Goal: Transaction & Acquisition: Purchase product/service

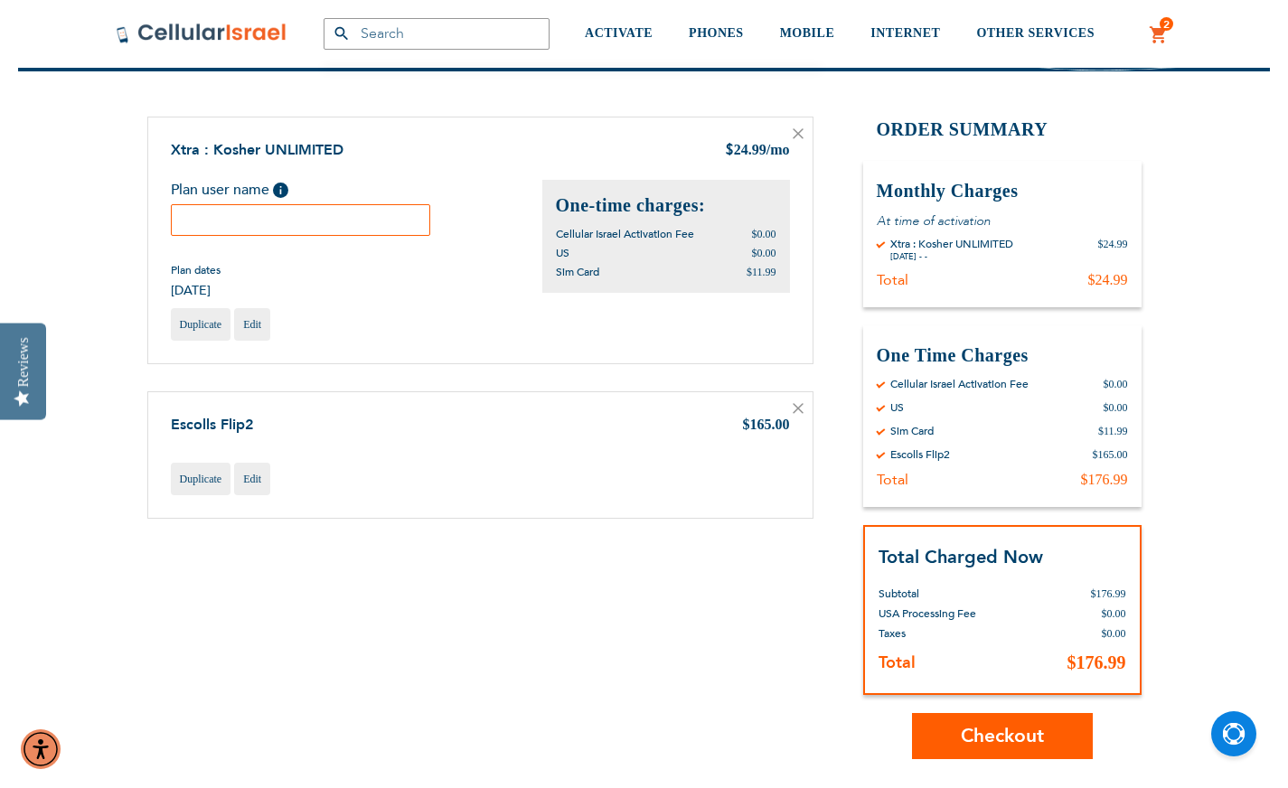
scroll to position [154, 0]
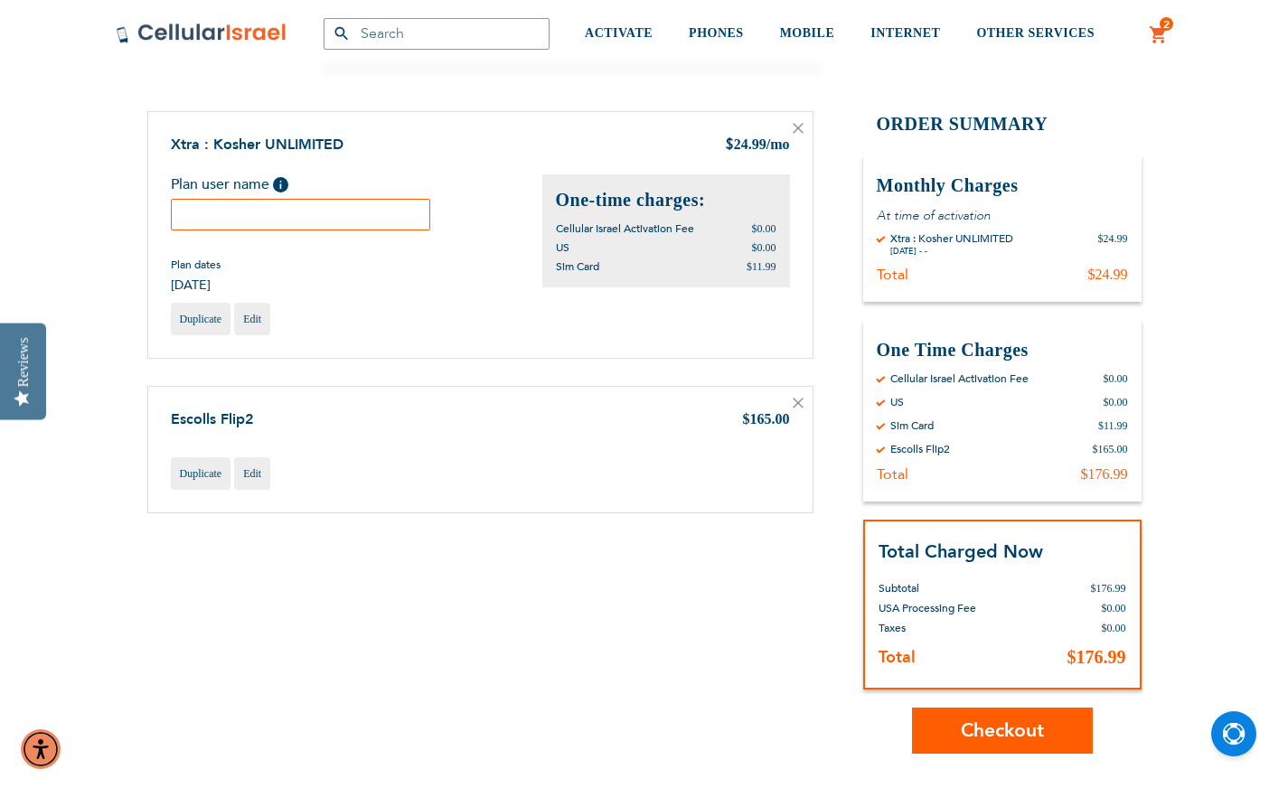
click at [399, 219] on input "text" at bounding box center [301, 215] width 260 height 32
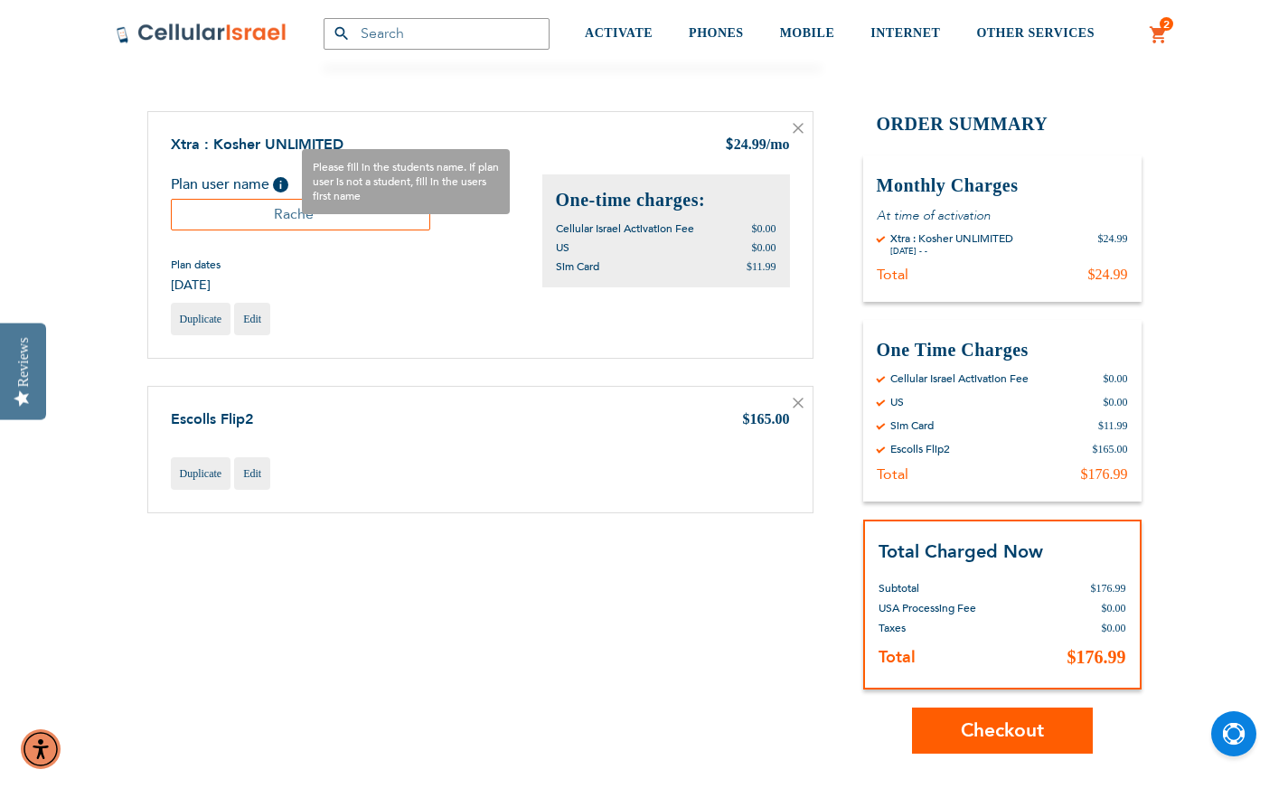
click at [275, 183] on span "Help" at bounding box center [280, 184] width 15 height 15
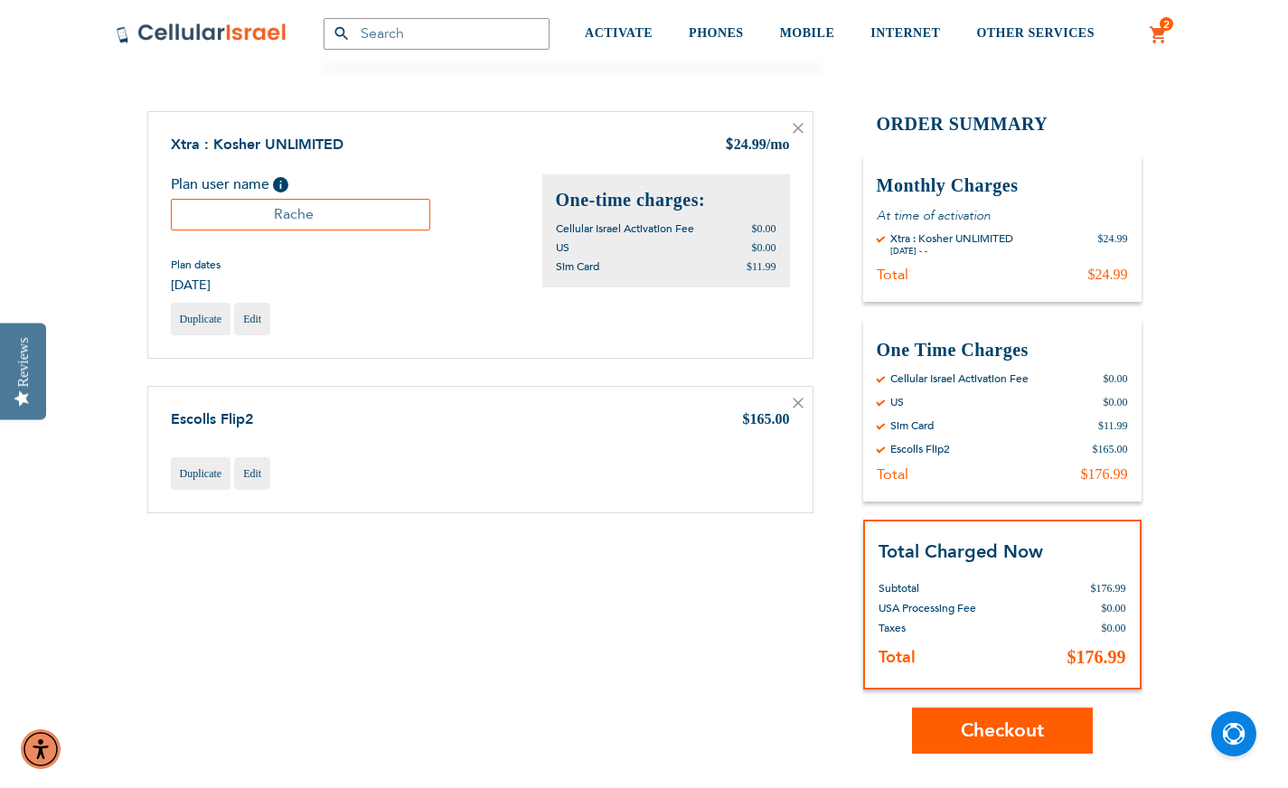
click at [315, 213] on input "Rache" at bounding box center [301, 215] width 260 height 32
type input "[PERSON_NAME]"
click at [1006, 736] on span "Checkout" at bounding box center [1002, 731] width 83 height 26
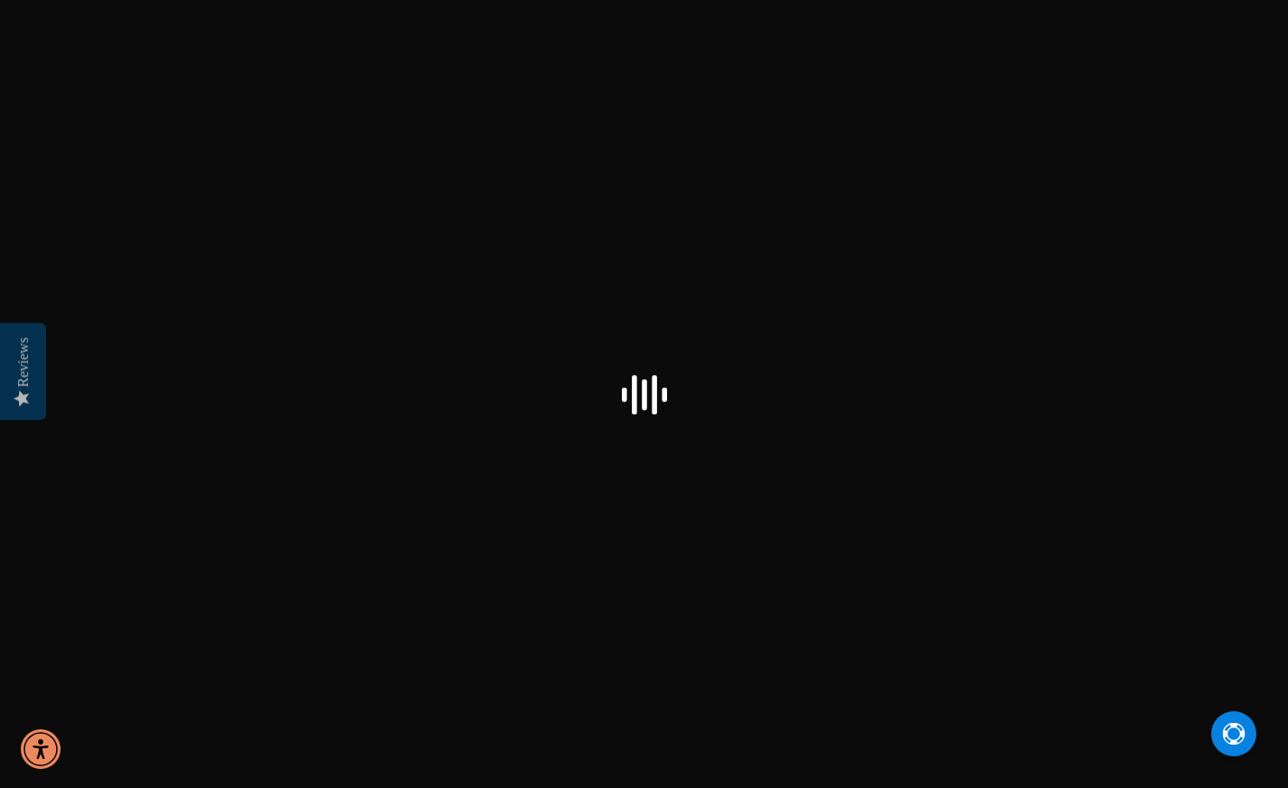
select select "US"
checkbox input "false"
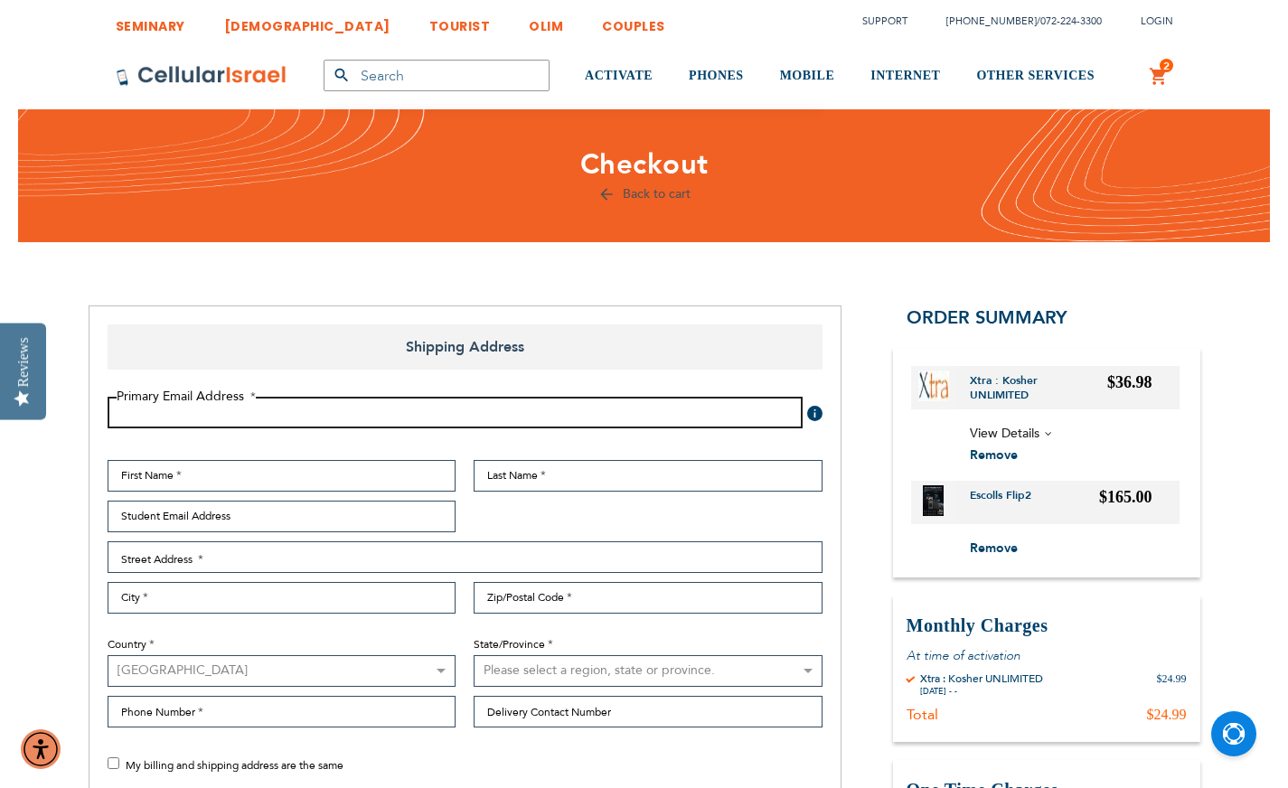
click at [437, 410] on input "Email Address" at bounding box center [455, 413] width 695 height 32
type input "[EMAIL_ADDRESS][DOMAIN_NAME]"
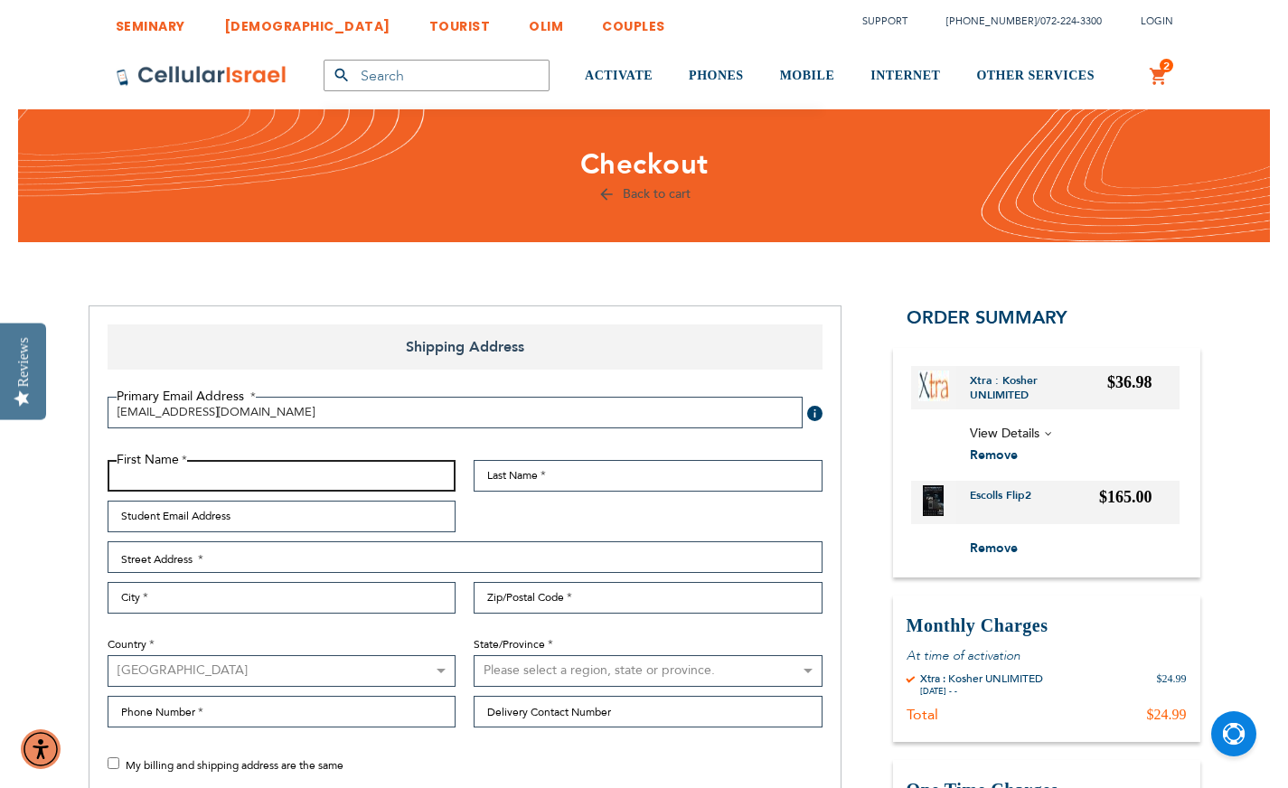
click at [277, 474] on input "First Name" at bounding box center [282, 476] width 349 height 32
type input "Racheli"
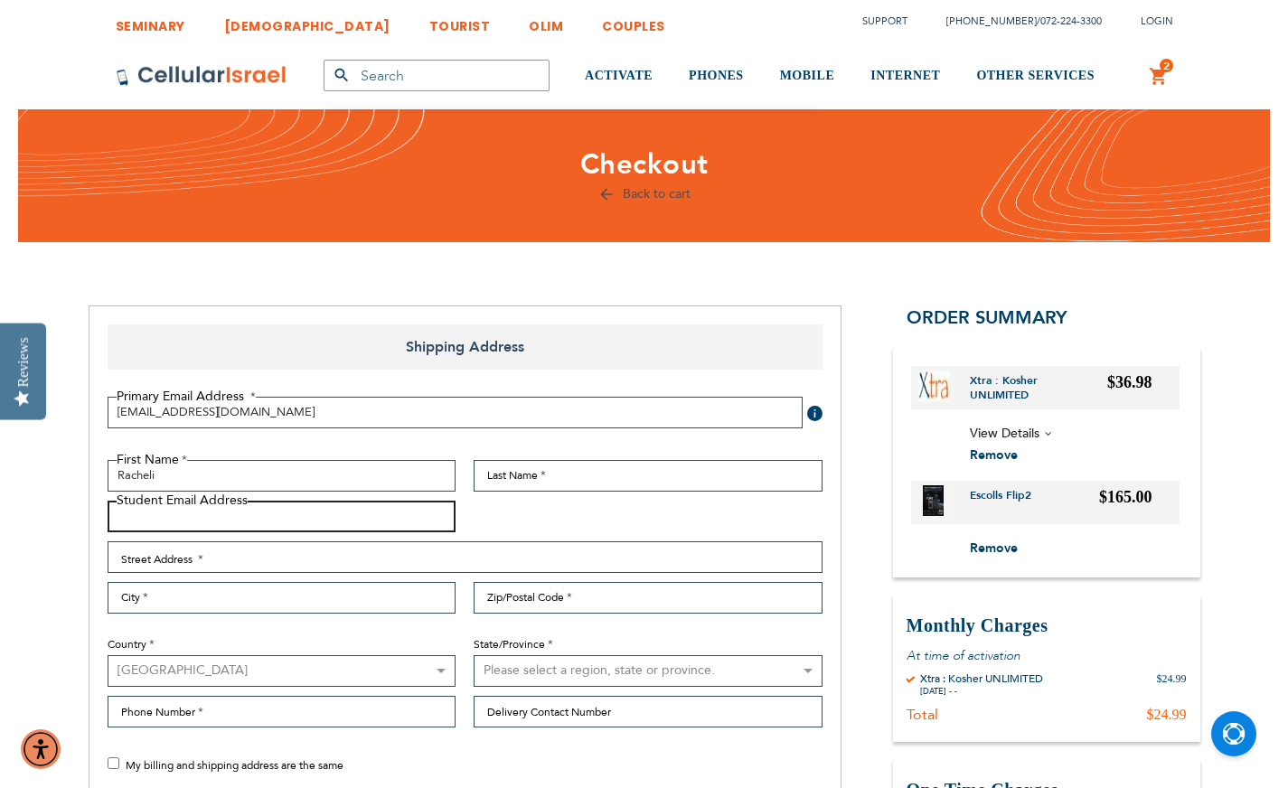
click at [254, 520] on input "Student Email Address" at bounding box center [282, 517] width 349 height 32
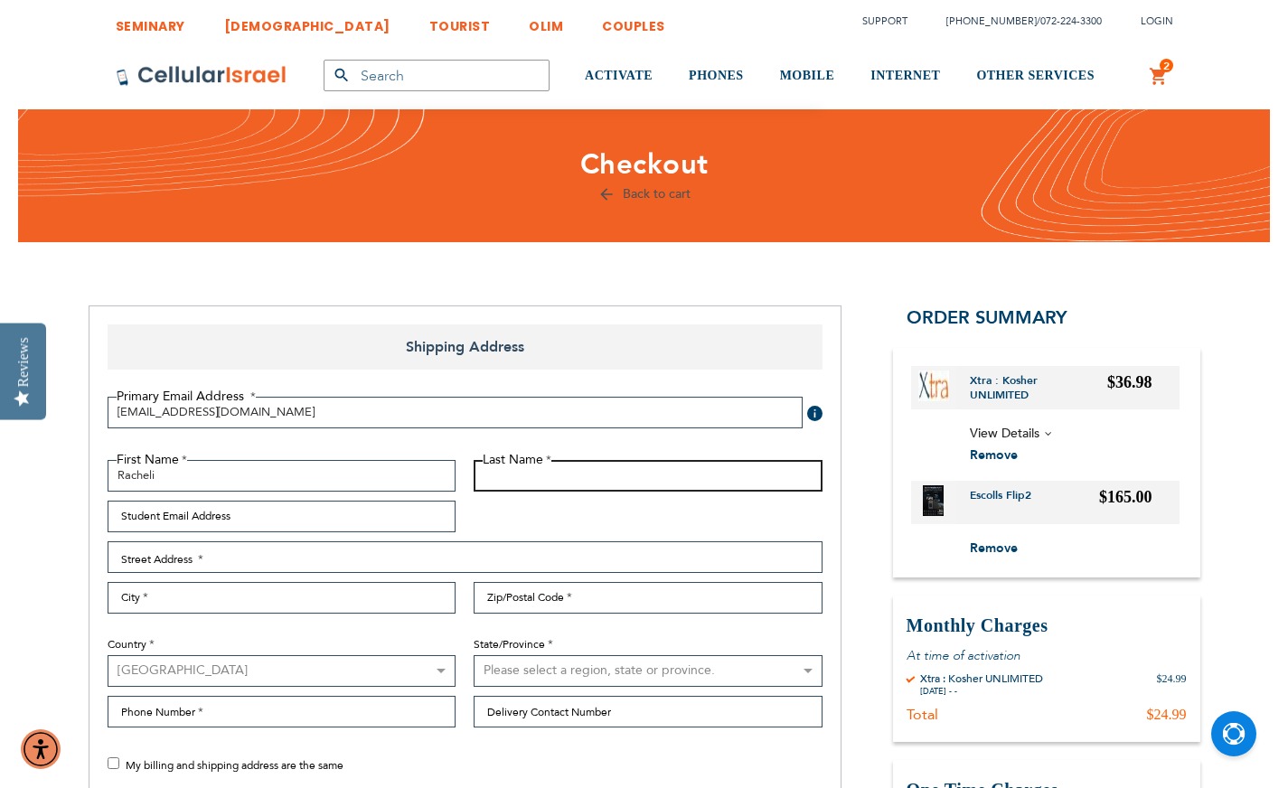
click at [499, 478] on input "Last Name" at bounding box center [648, 476] width 349 height 32
type input "[PERSON_NAME]"
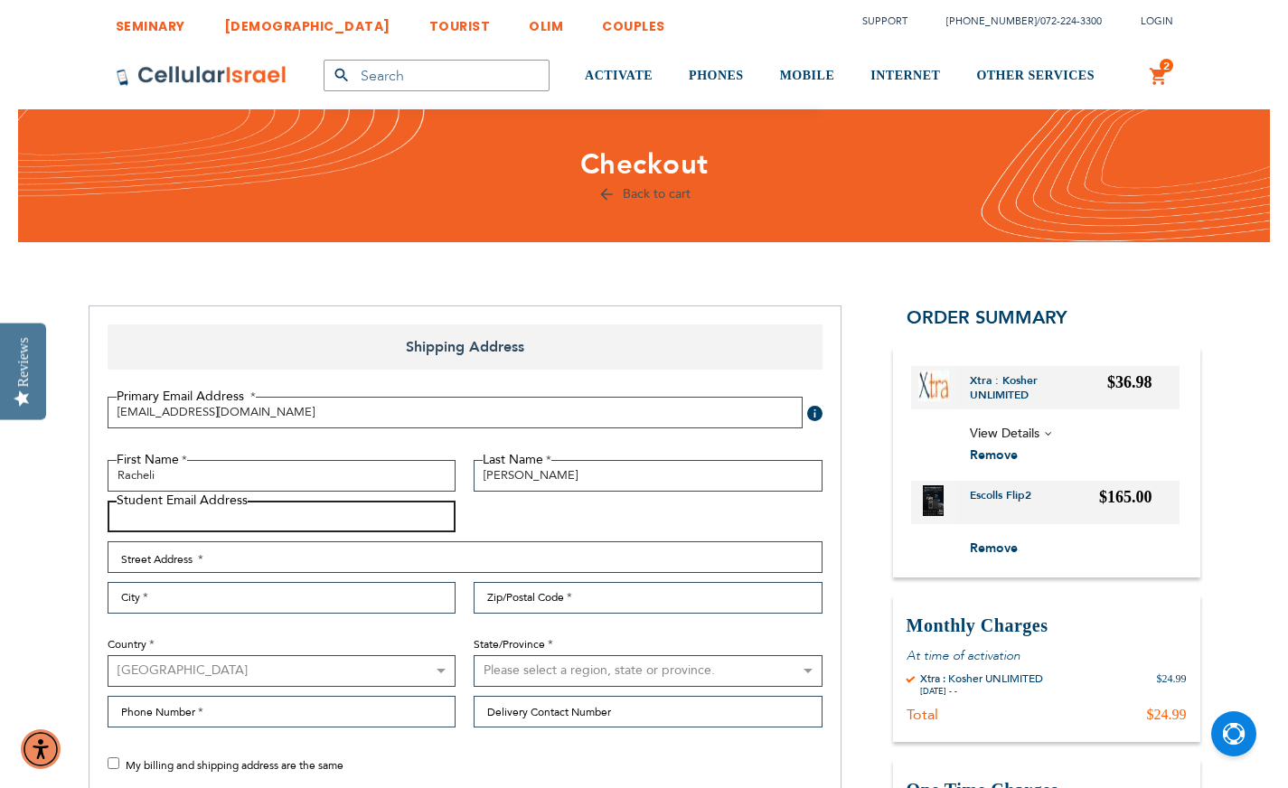
click at [308, 517] on input "Student Email Address" at bounding box center [282, 517] width 349 height 32
type input "[EMAIL_ADDRESS][DOMAIN_NAME]"
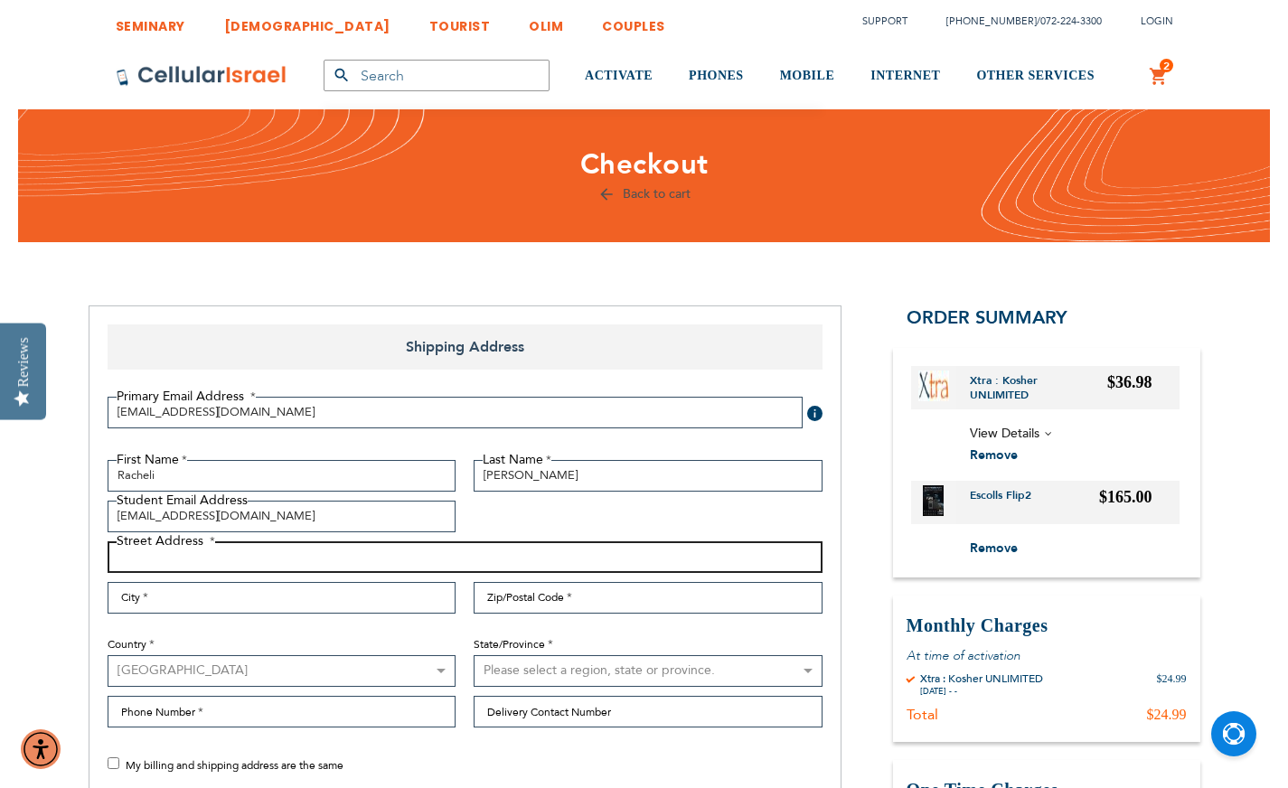
click at [279, 557] on input "Street Address: Line 1" at bounding box center [465, 557] width 715 height 32
type input "3 Richland Dr"
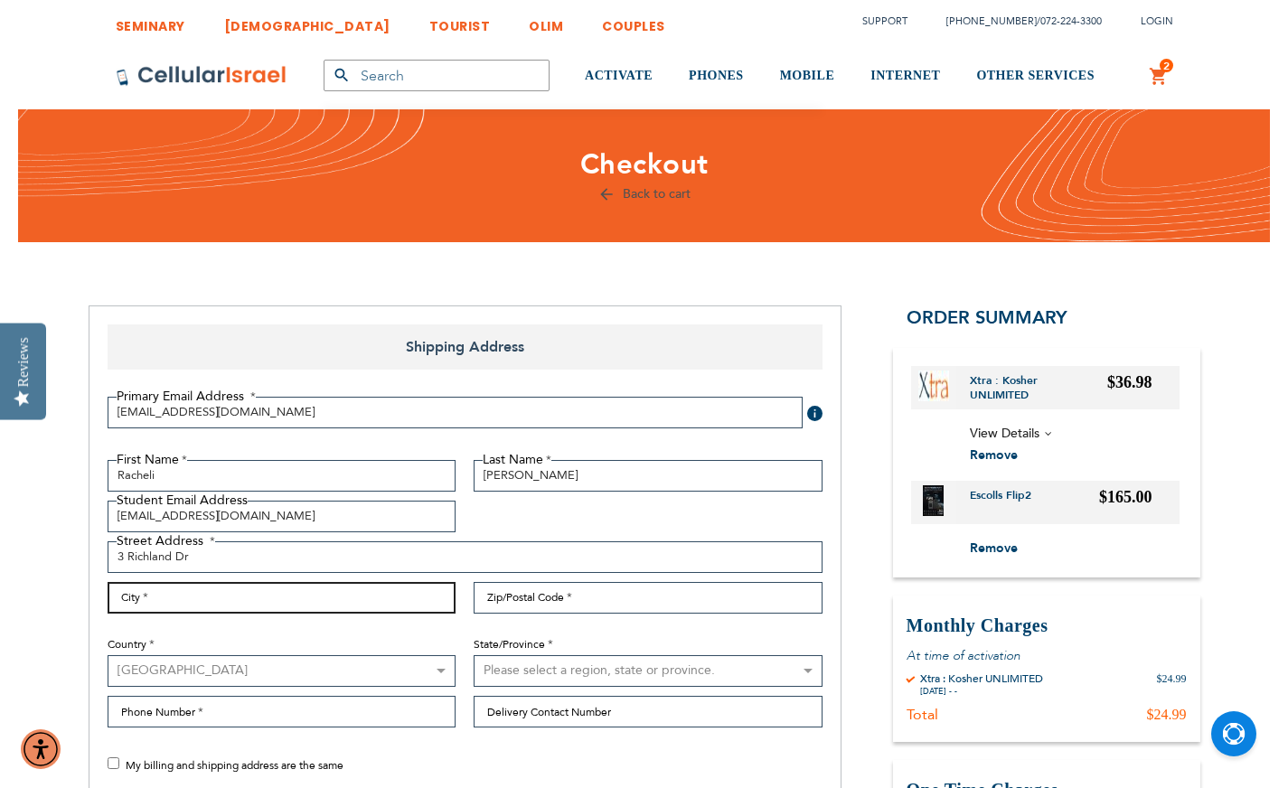
type input "[GEOGRAPHIC_DATA]"
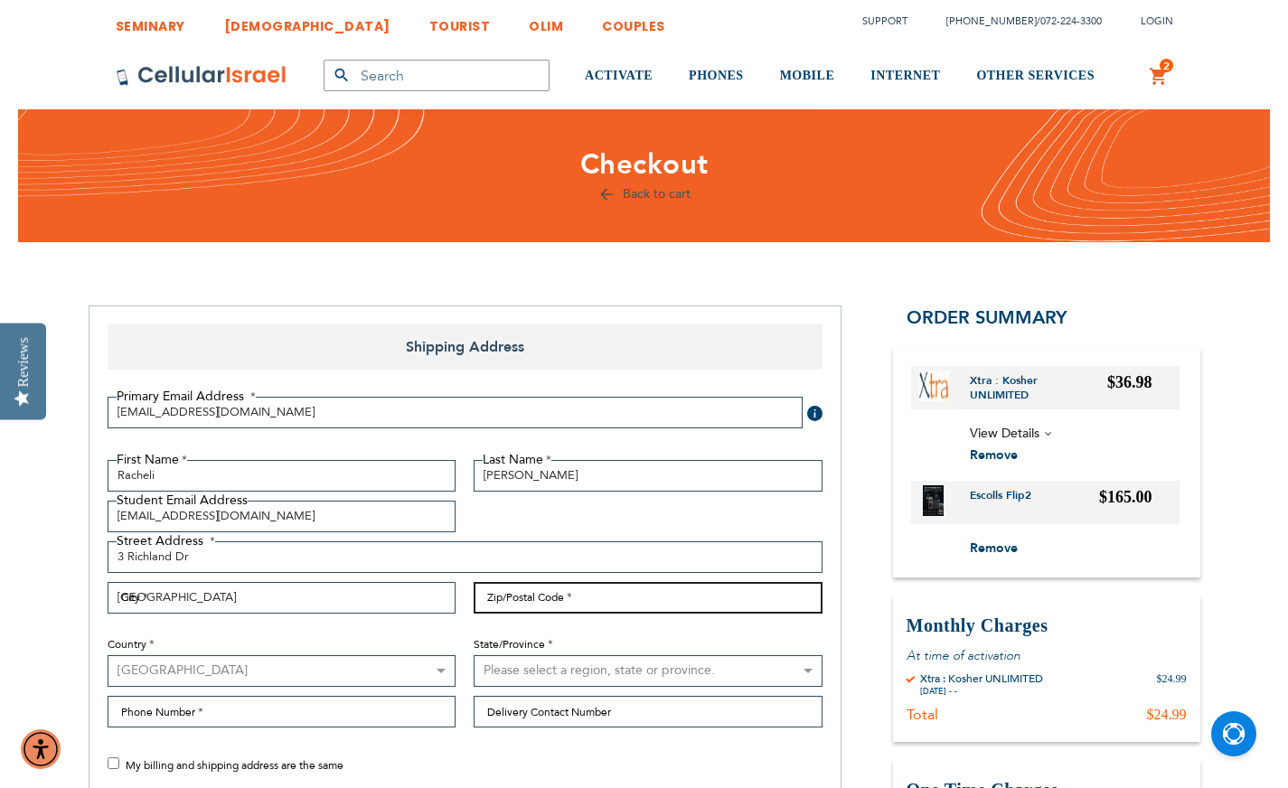
type input "07081-2531"
select select "41"
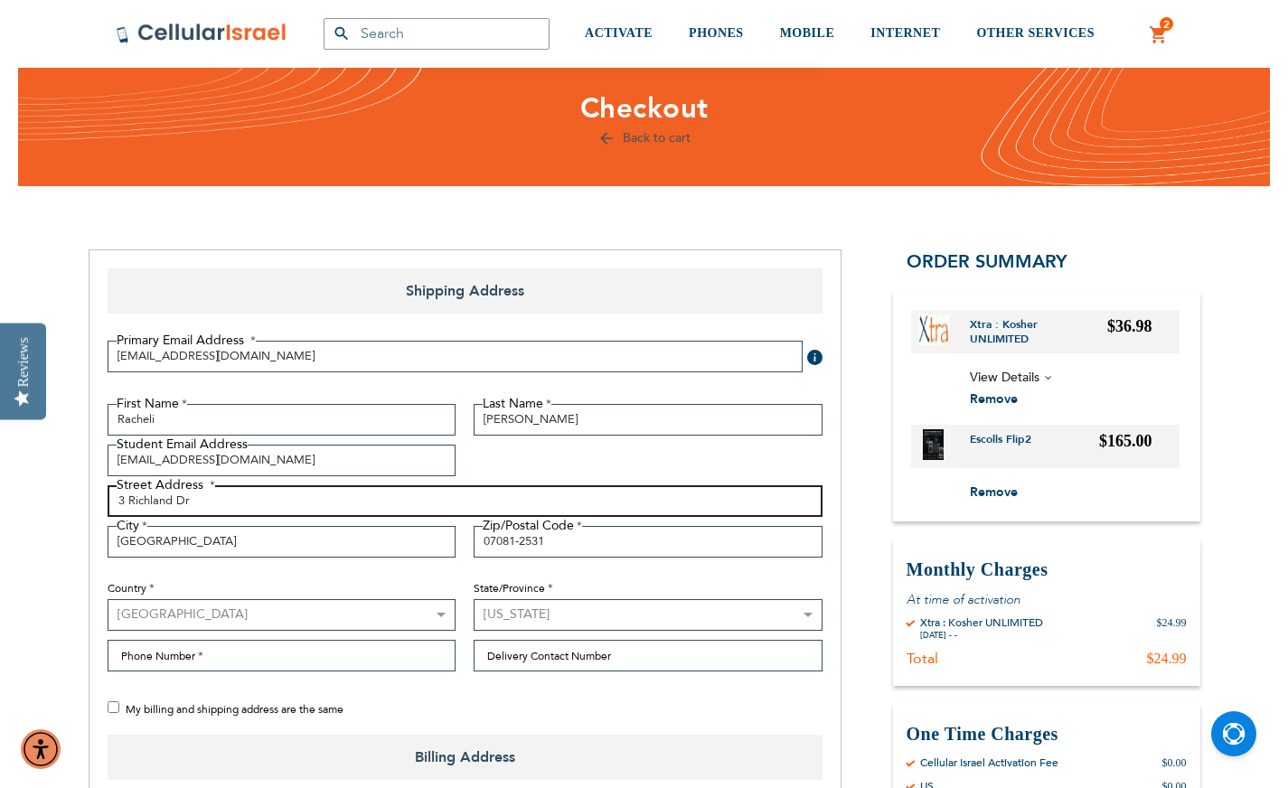
scroll to position [67, 0]
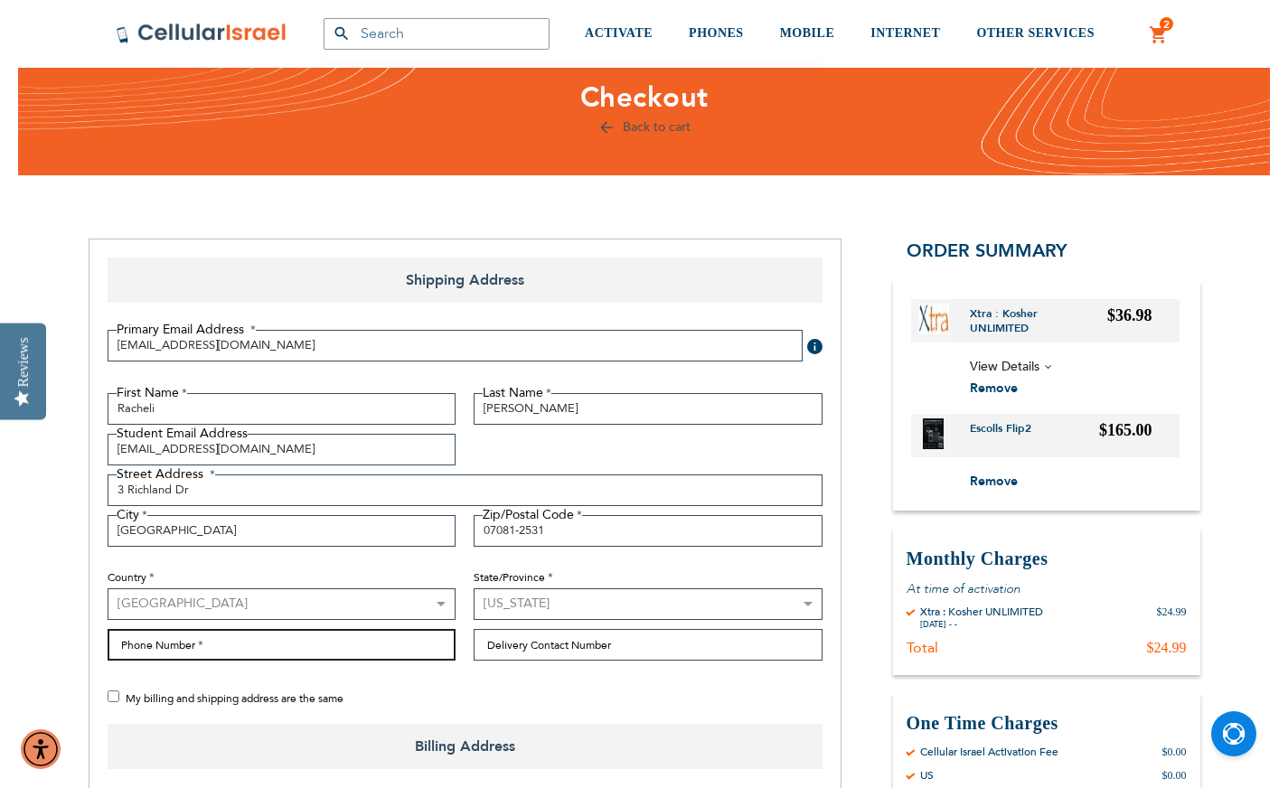
click at [267, 634] on input "Phone Number" at bounding box center [282, 645] width 349 height 32
type input "9176922837"
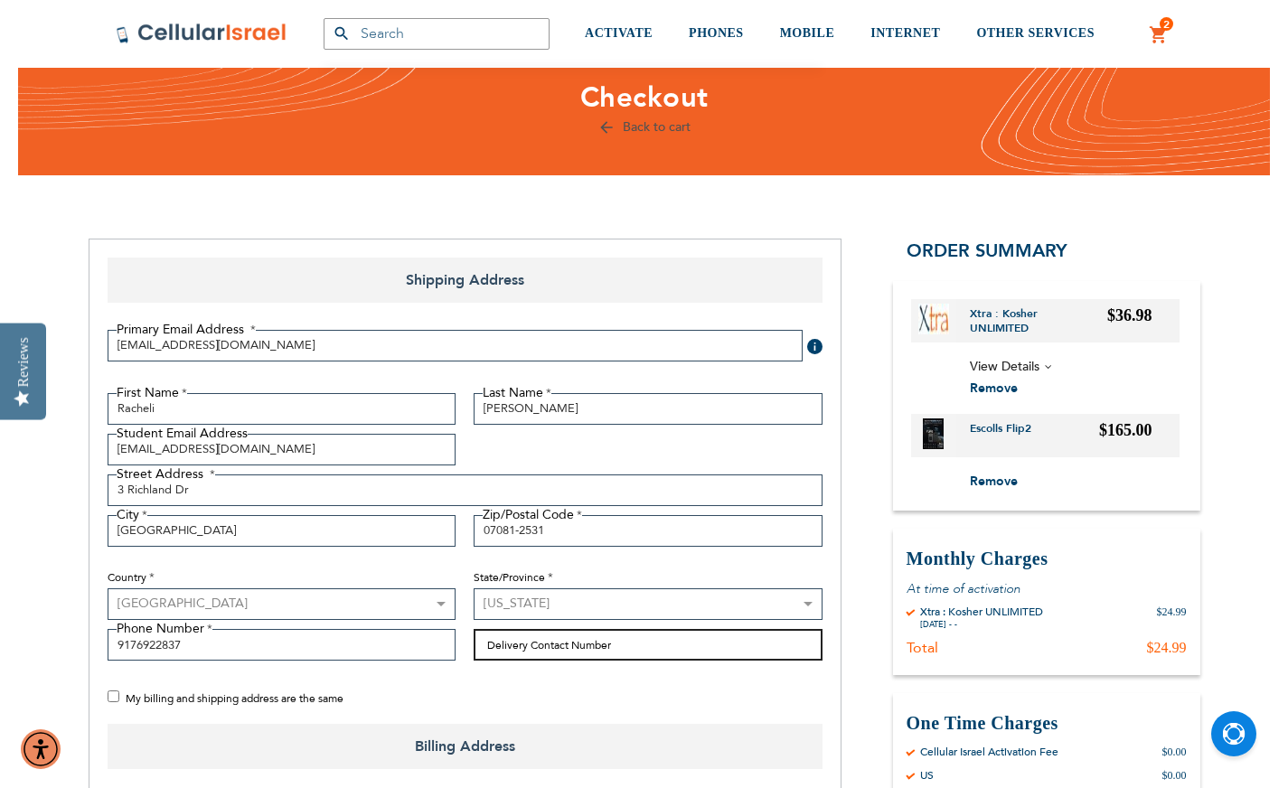
click at [583, 644] on input "Delivery Contact Number" at bounding box center [648, 645] width 349 height 32
type input "9176922837"
click at [117, 696] on input "My billing and shipping address are the same" at bounding box center [114, 696] width 12 height 12
checkbox input "true"
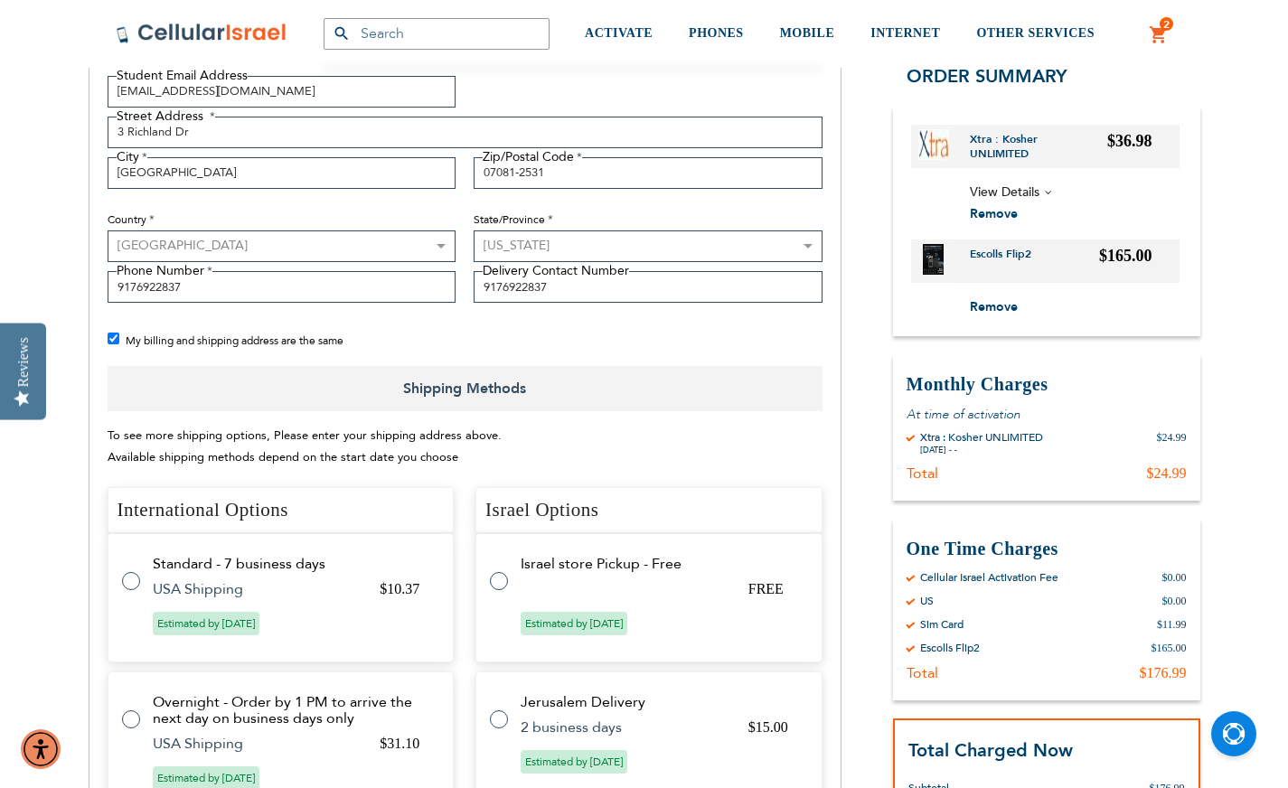
scroll to position [474, 0]
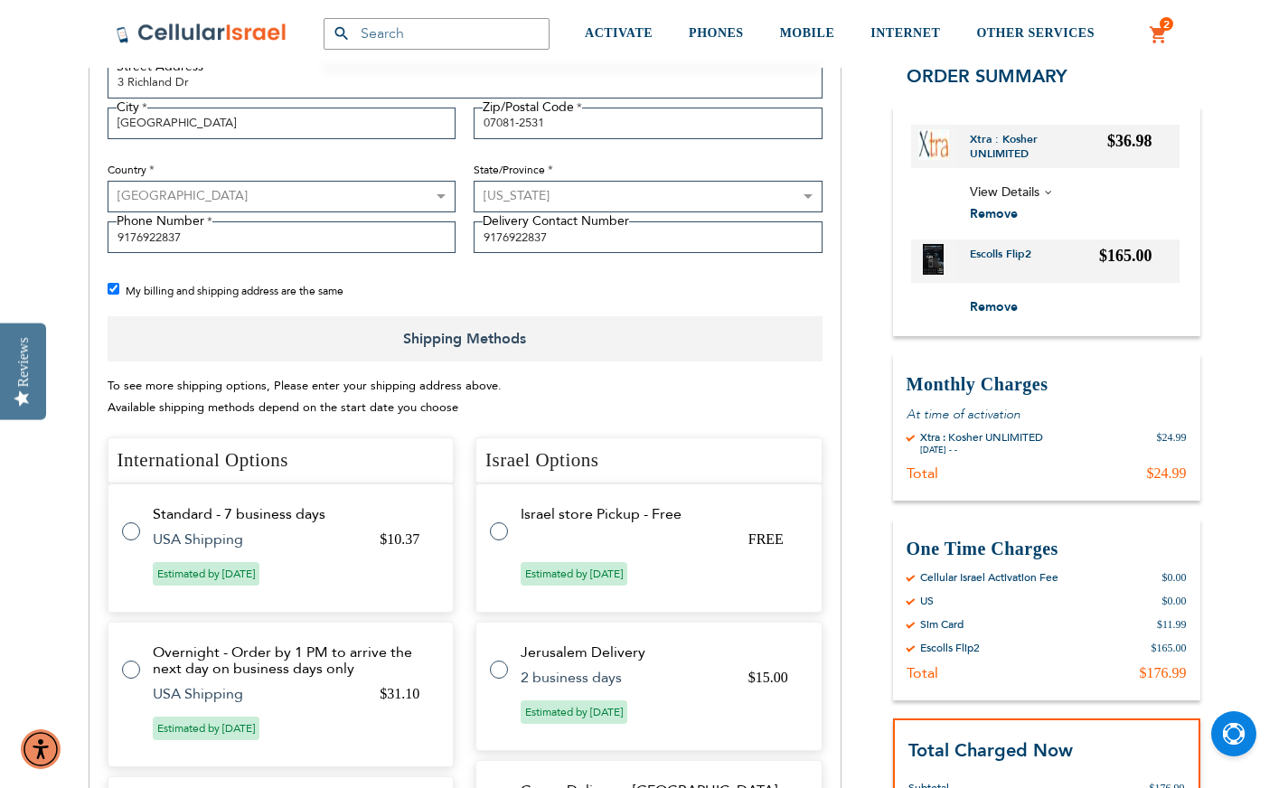
click at [129, 521] on label at bounding box center [140, 521] width 36 height 0
radio input "true"
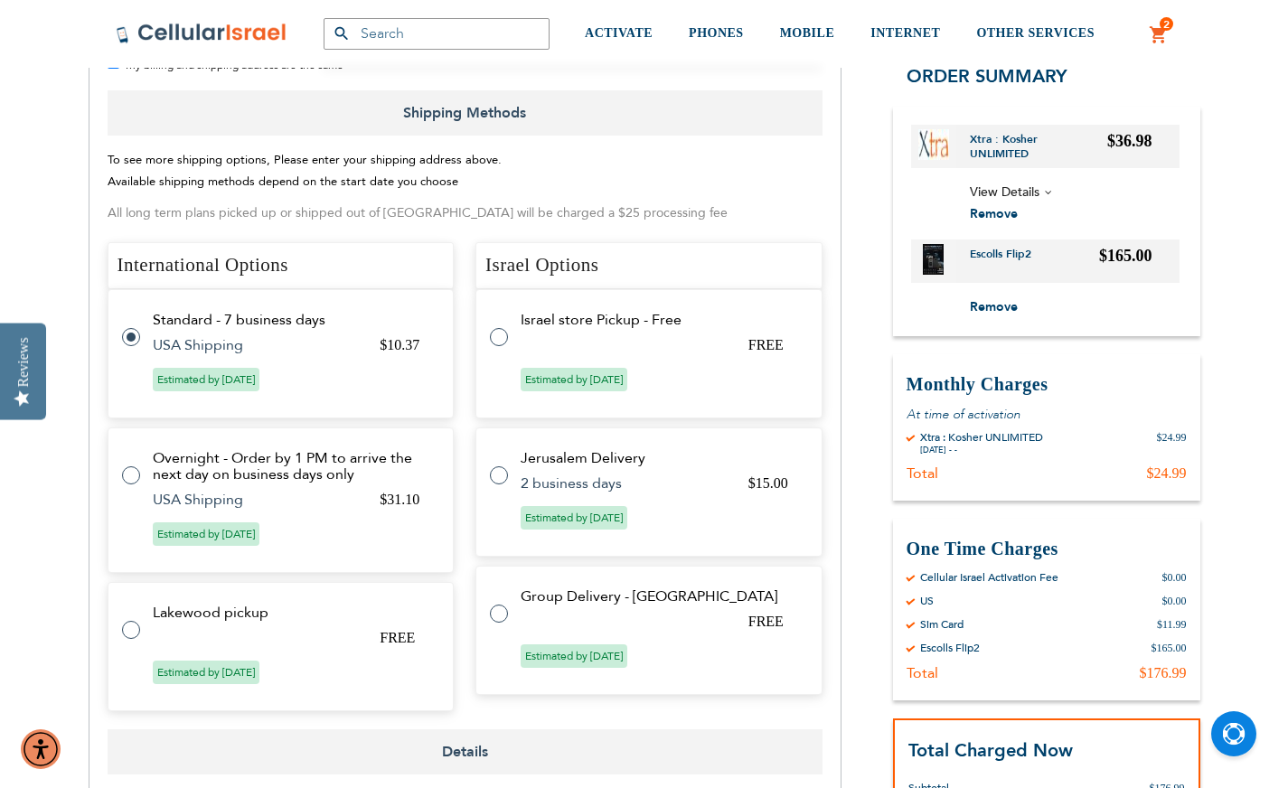
scroll to position [938, 0]
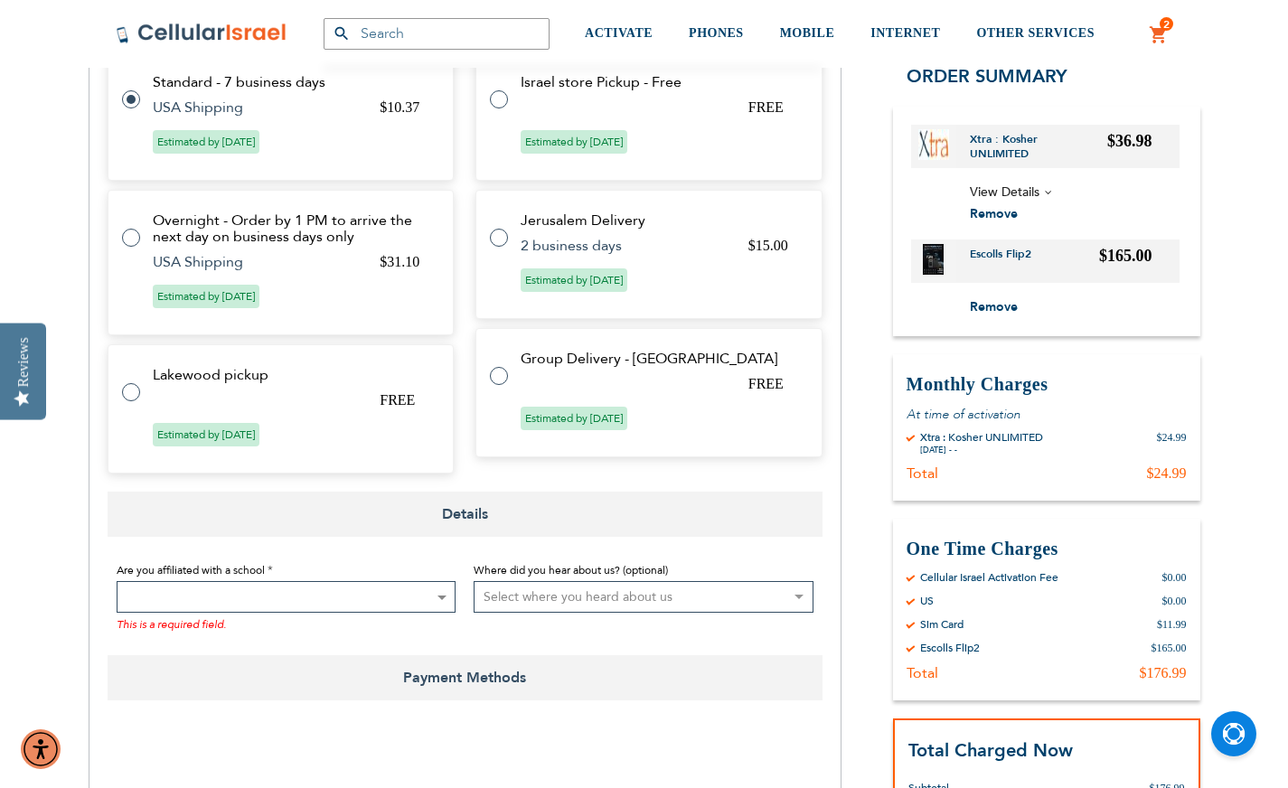
click at [307, 593] on span at bounding box center [287, 597] width 340 height 32
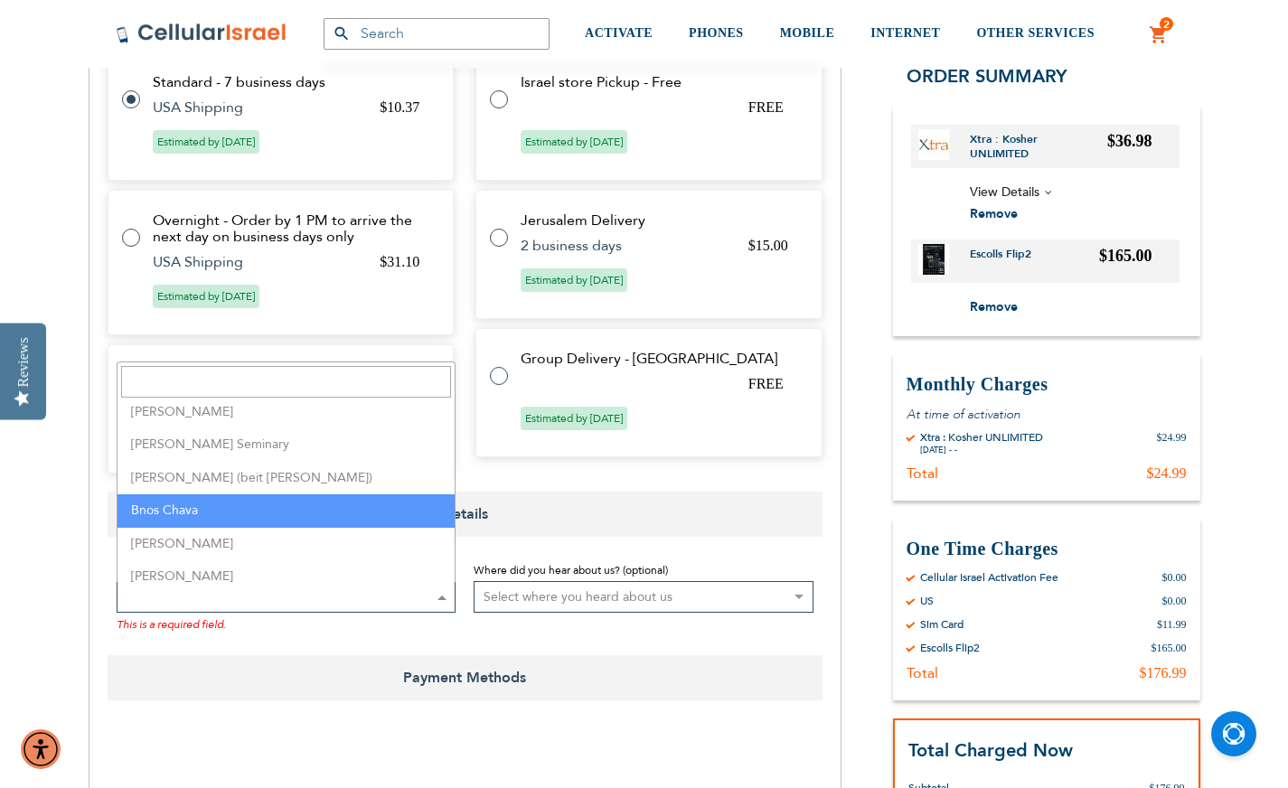
scroll to position [777, 0]
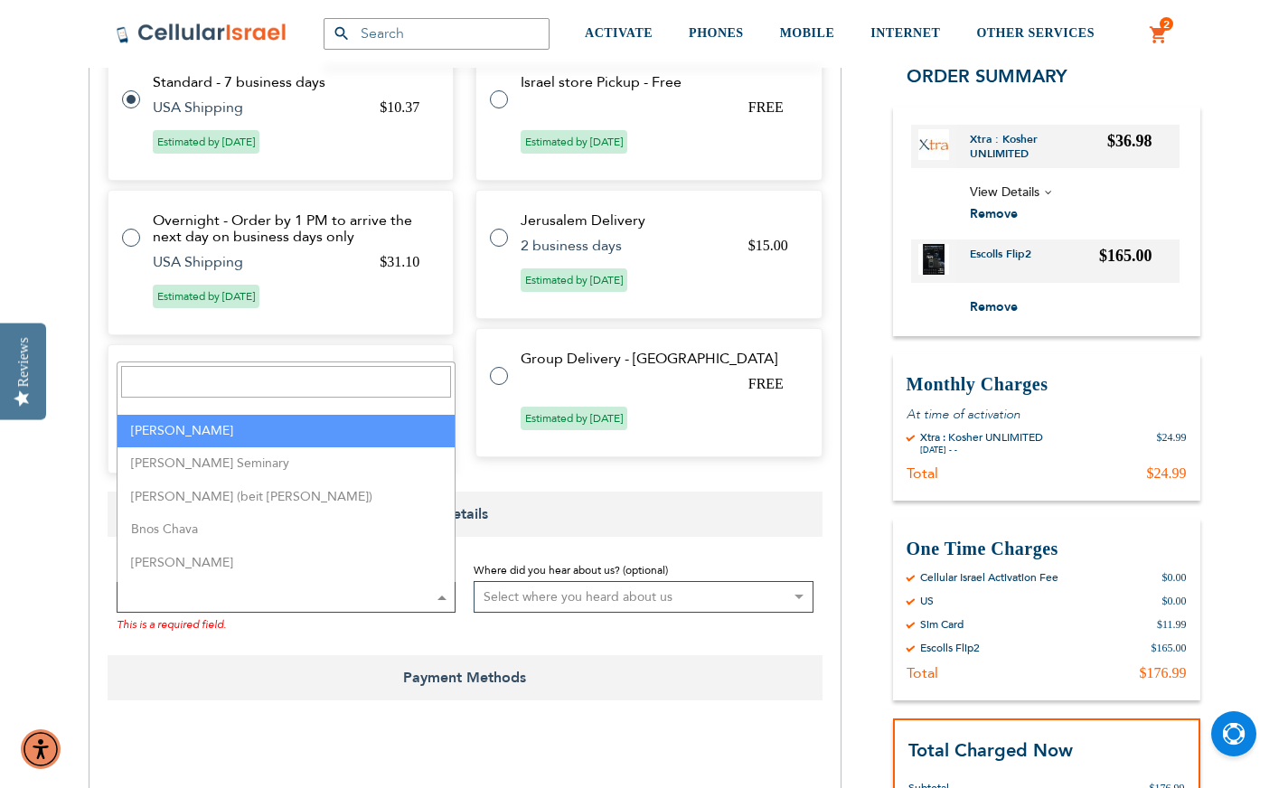
select select "29"
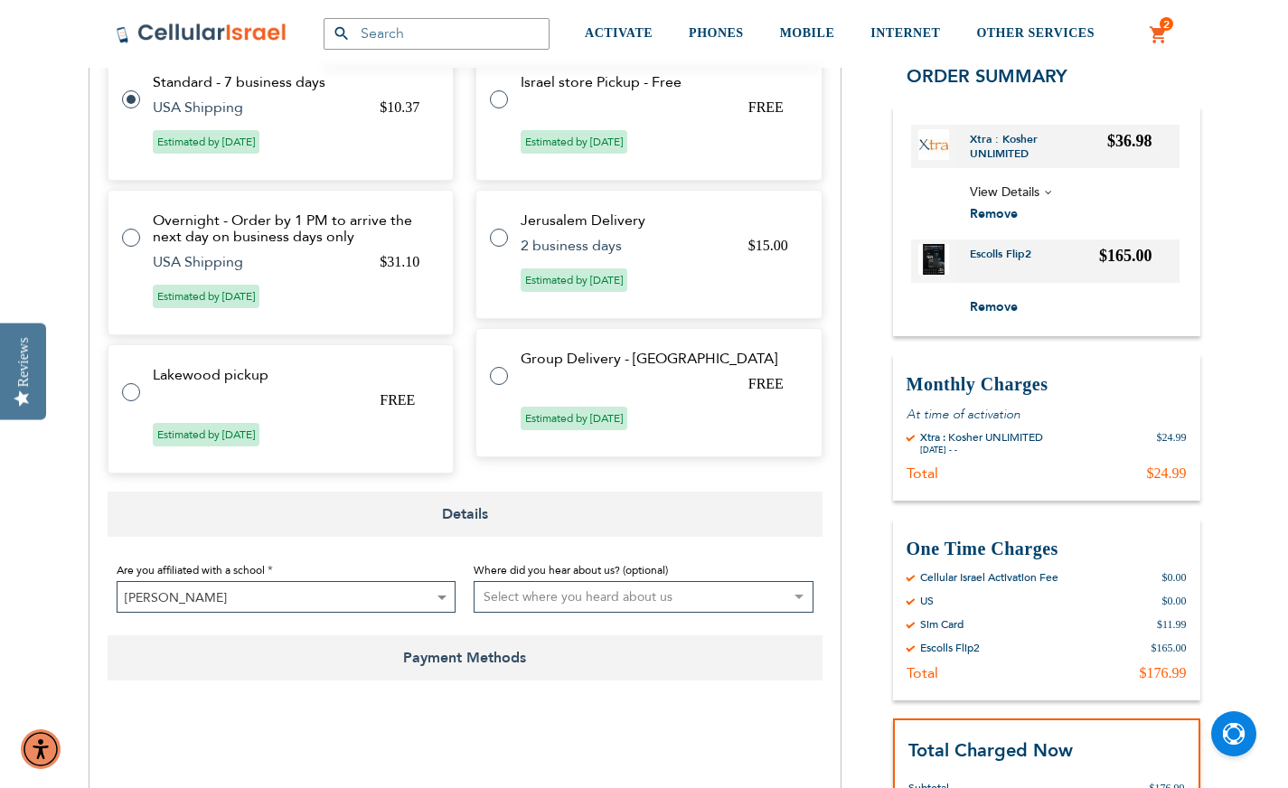
click at [524, 606] on select "Select where you heard about us Existing Customer Friend Other School/Group BP …" at bounding box center [644, 597] width 340 height 32
select select "25"
click at [474, 582] on select "Select where you heard about us Existing Customer Friend Other School/Group BP …" at bounding box center [644, 597] width 340 height 32
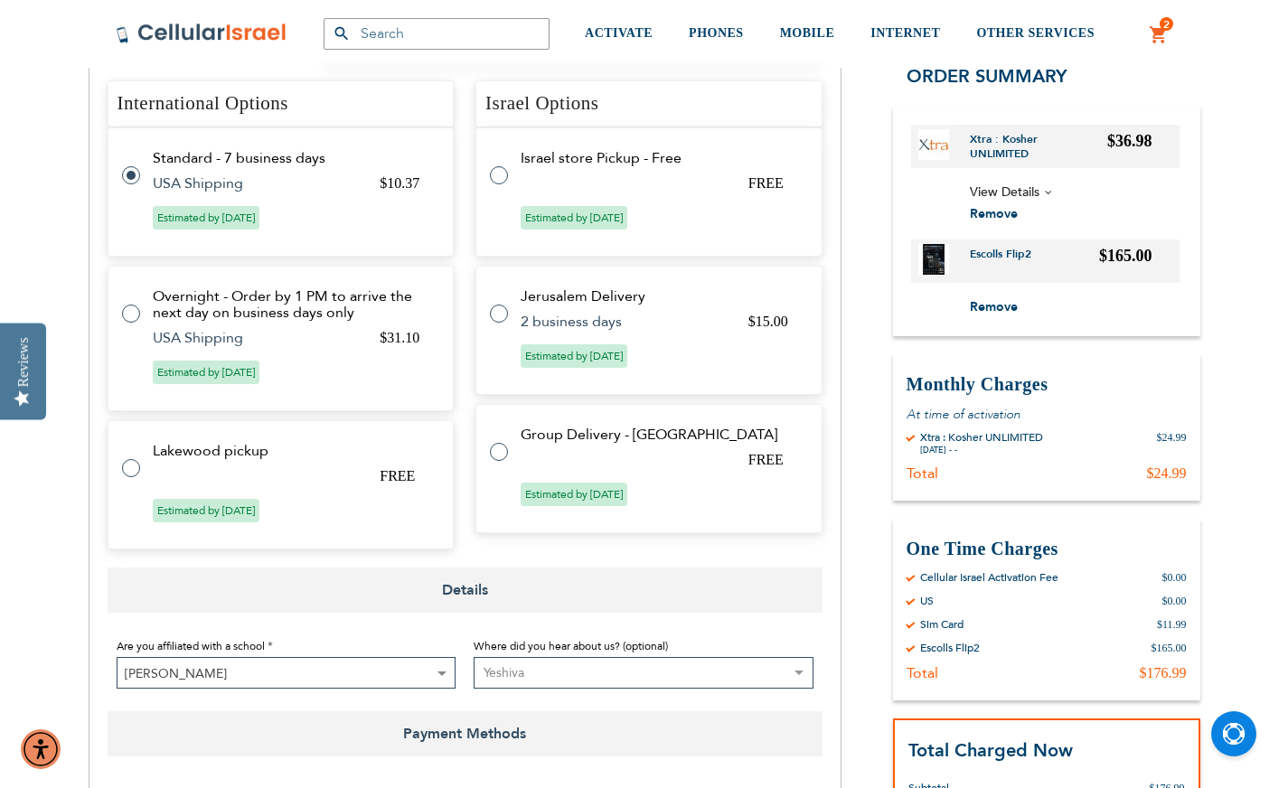
scroll to position [853, 0]
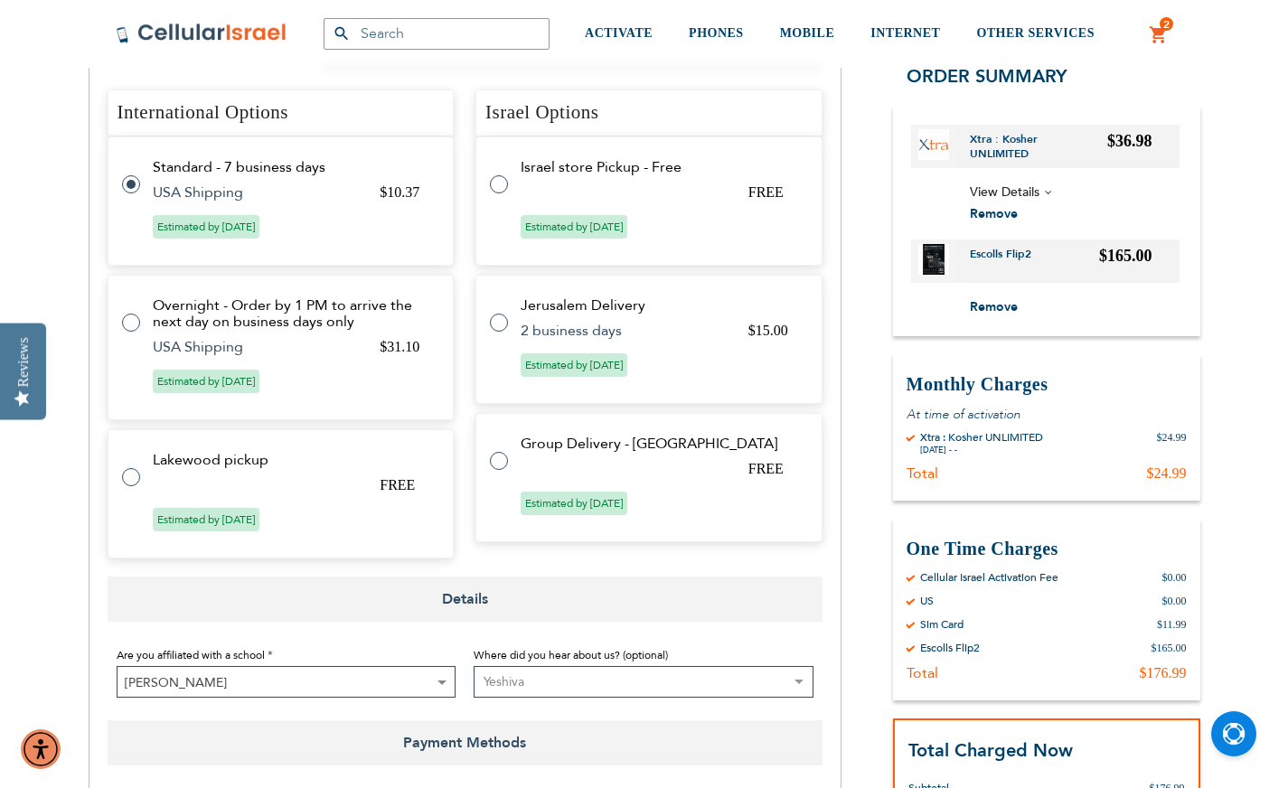
click at [557, 686] on select "Select where you heard about us Existing Customer Friend Other School/Group BP …" at bounding box center [644, 682] width 340 height 32
click at [587, 741] on span "Payment Methods" at bounding box center [465, 742] width 715 height 45
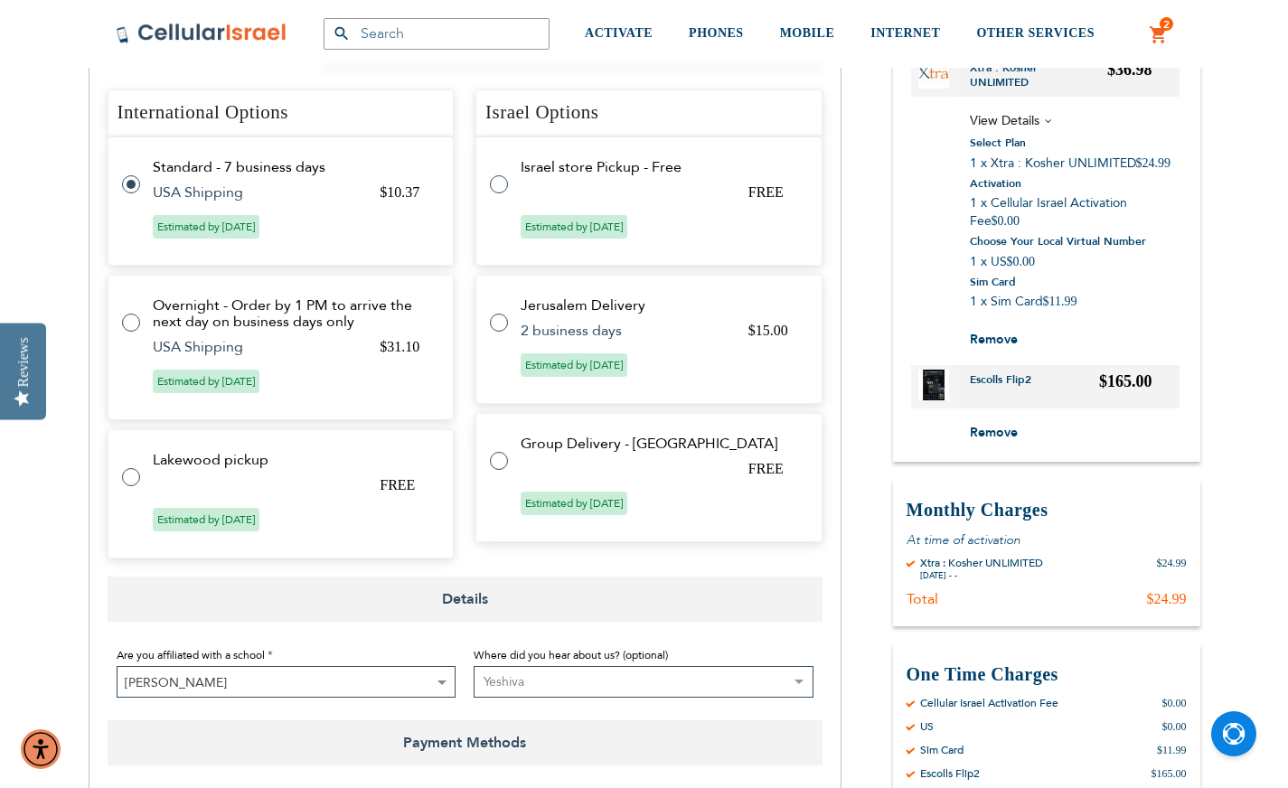
click at [726, 683] on select "Select where you heard about us Existing Customer Friend Other School/Group BP …" at bounding box center [644, 682] width 340 height 32
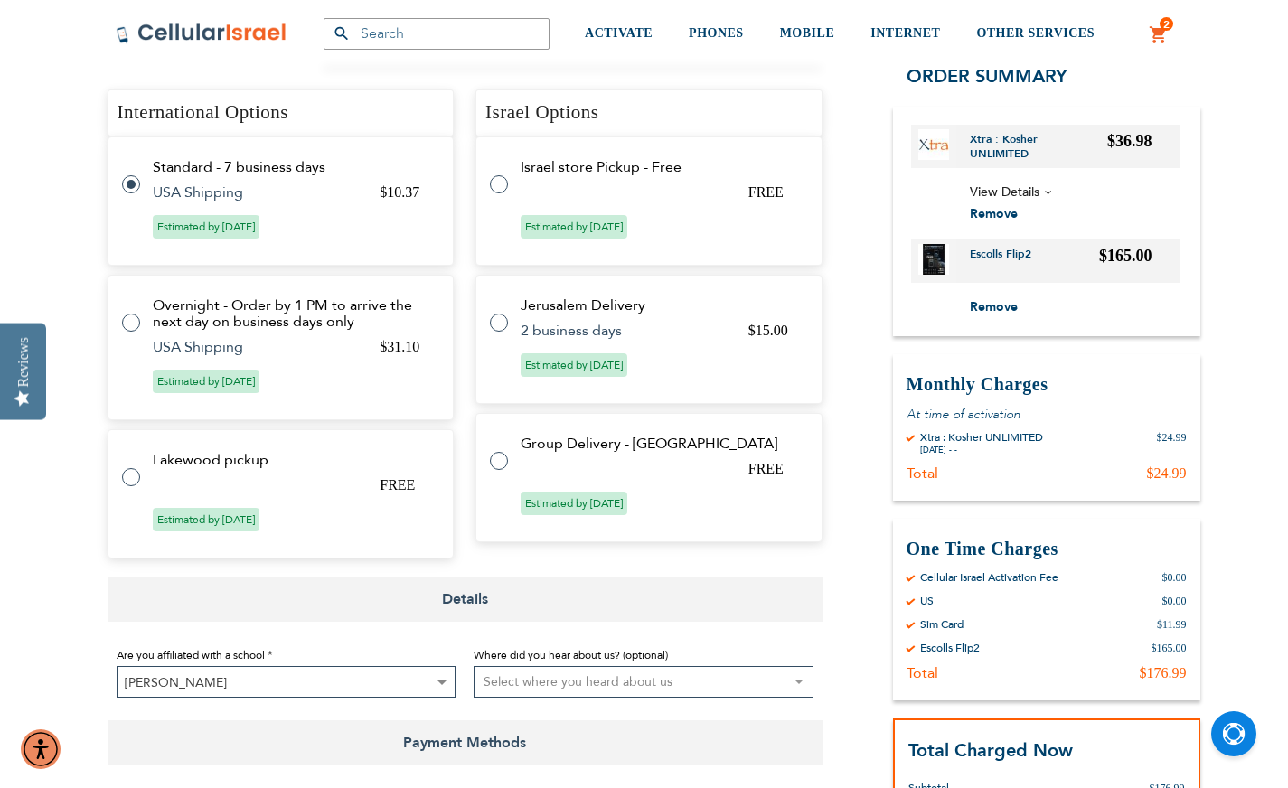
click at [474, 667] on select "Select where you heard about us Existing Customer Friend Other School/Group BP …" at bounding box center [644, 682] width 340 height 32
click at [719, 681] on select "Select where you heard about us Existing Customer Friend Other School/Group BP …" at bounding box center [644, 682] width 340 height 32
select select "4"
click at [474, 667] on select "Select where you heard about us Existing Customer Friend Other School/Group BP …" at bounding box center [644, 682] width 340 height 32
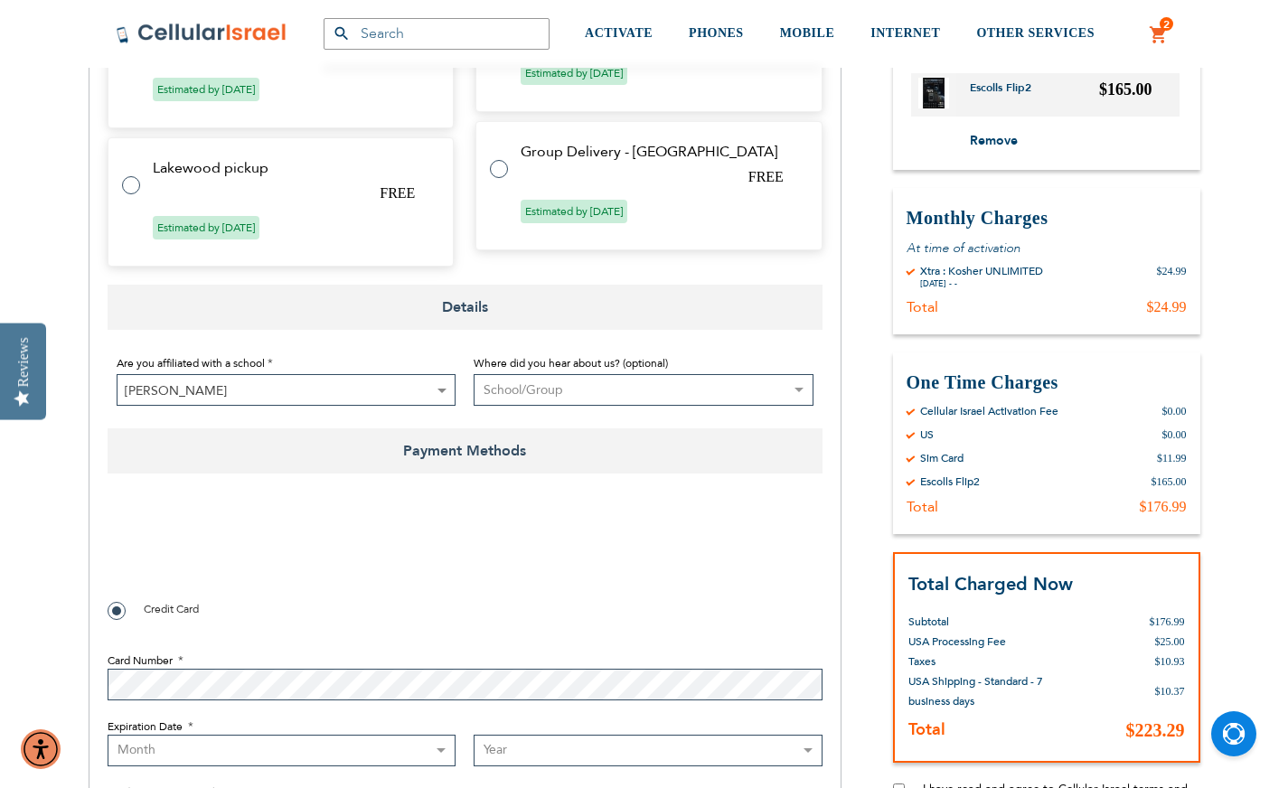
scroll to position [1146, 0]
checkbox input "true"
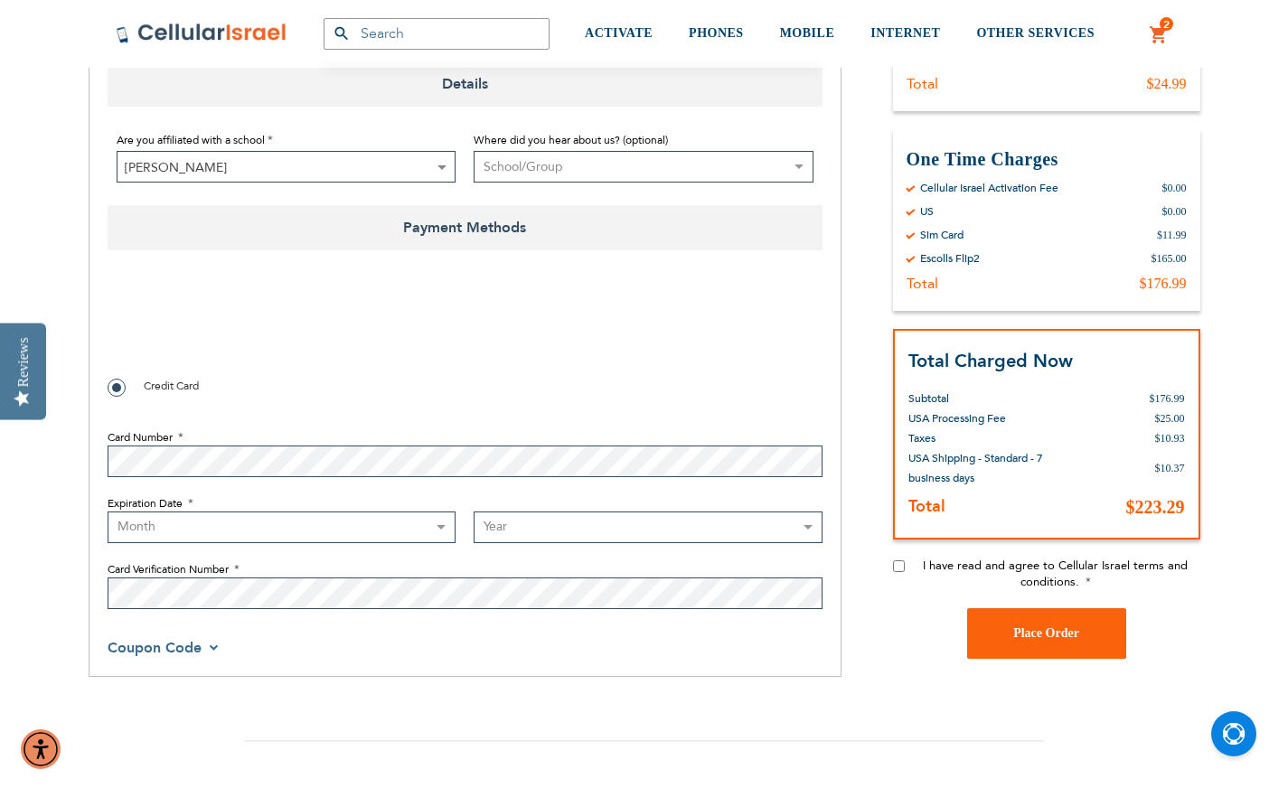
scroll to position [1371, 0]
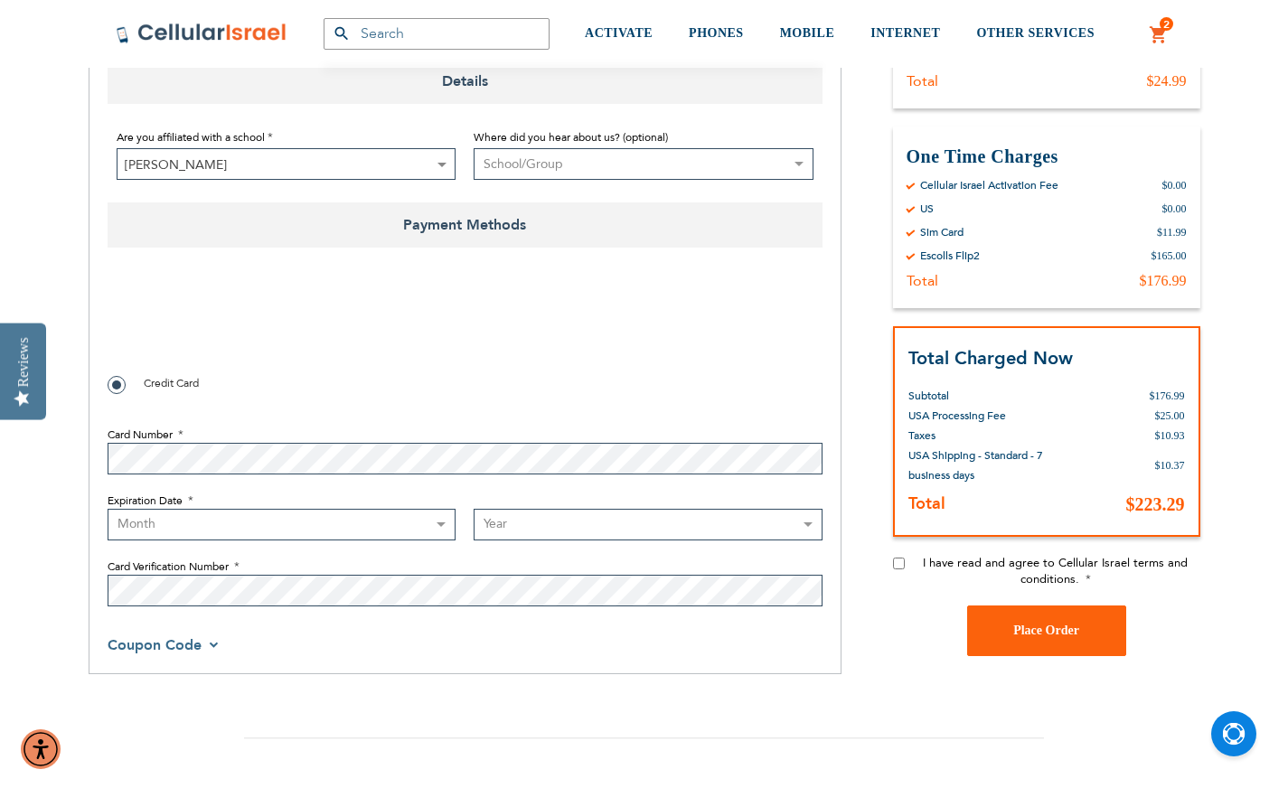
select select "8"
select select "2026"
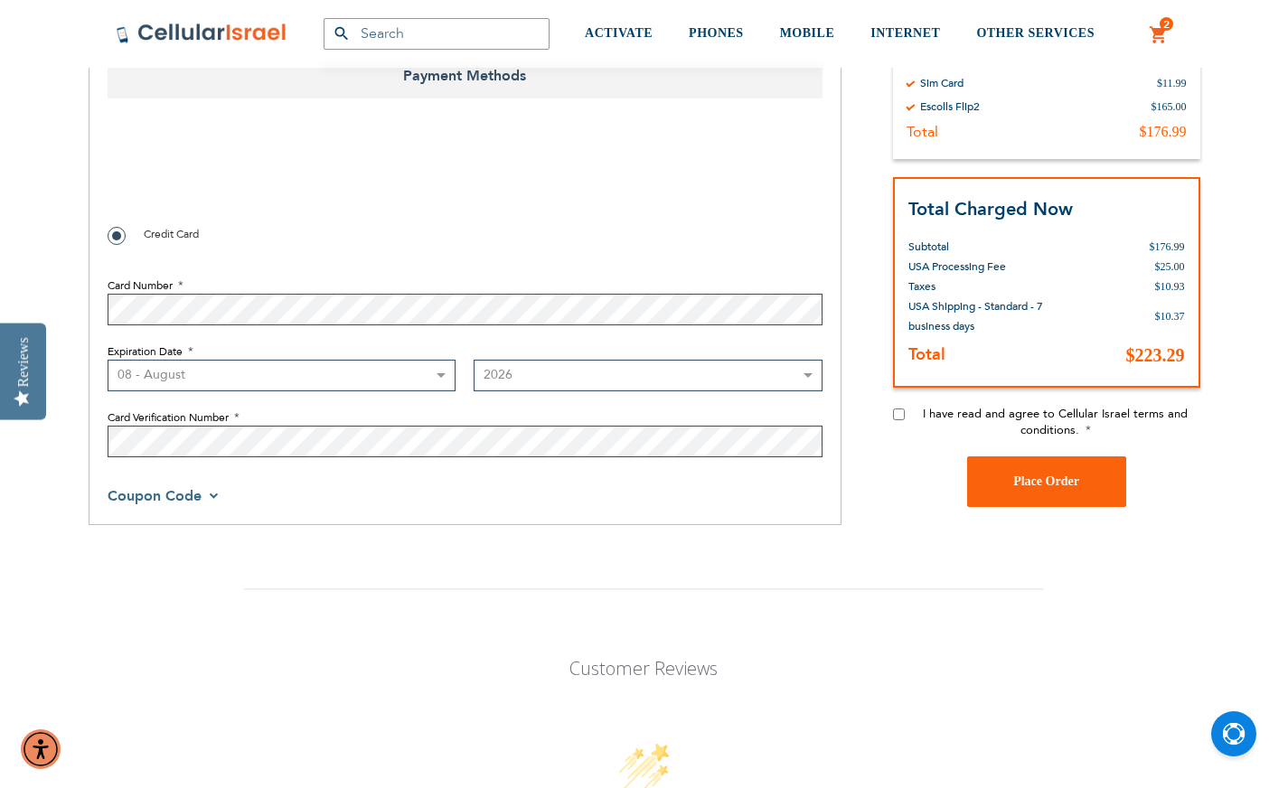
scroll to position [1521, 0]
click at [901, 416] on input "I have read and agree to Cellular Israel terms and conditions." at bounding box center [899, 414] width 12 height 12
checkbox input "true"
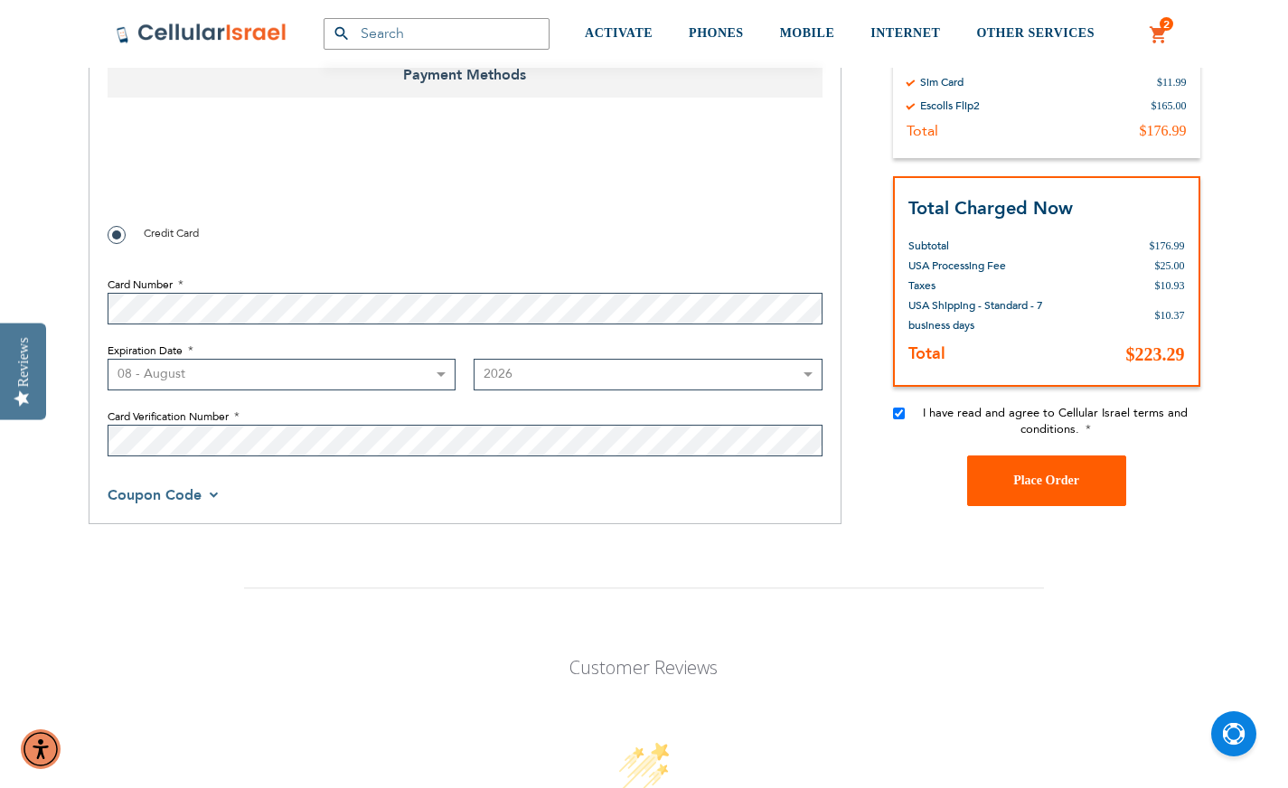
click at [1056, 480] on span "Place Order" at bounding box center [1046, 481] width 66 height 14
